Goal: Navigation & Orientation: Find specific page/section

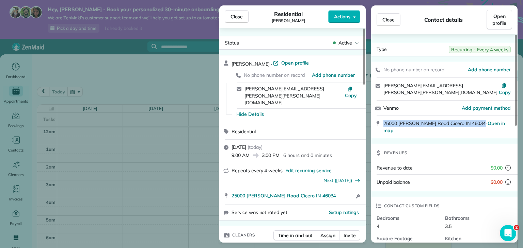
scroll to position [26, 0]
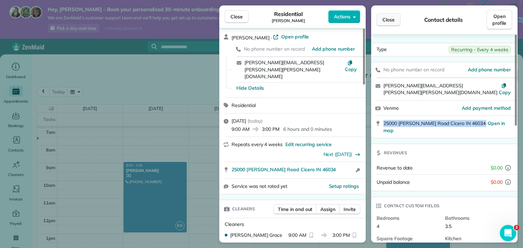
click at [397, 18] on button "Close" at bounding box center [388, 19] width 24 height 13
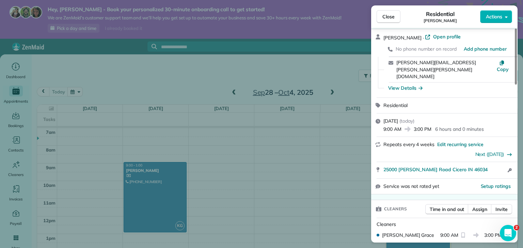
drag, startPoint x: 388, startPoint y: 18, endPoint x: 360, endPoint y: 21, distance: 28.1
click at [388, 17] on span "Close" at bounding box center [388, 16] width 12 height 7
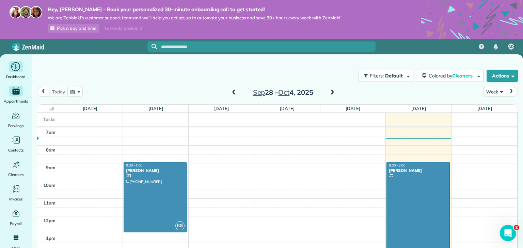
click at [14, 73] on span "Dashboard" at bounding box center [15, 76] width 19 height 7
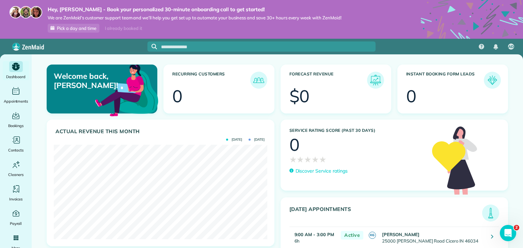
click at [334, 92] on div at bounding box center [347, 97] width 70 height 17
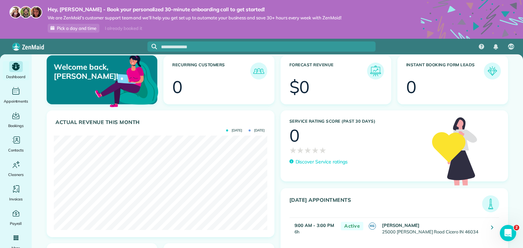
scroll to position [12, 0]
